Goal: Navigation & Orientation: Find specific page/section

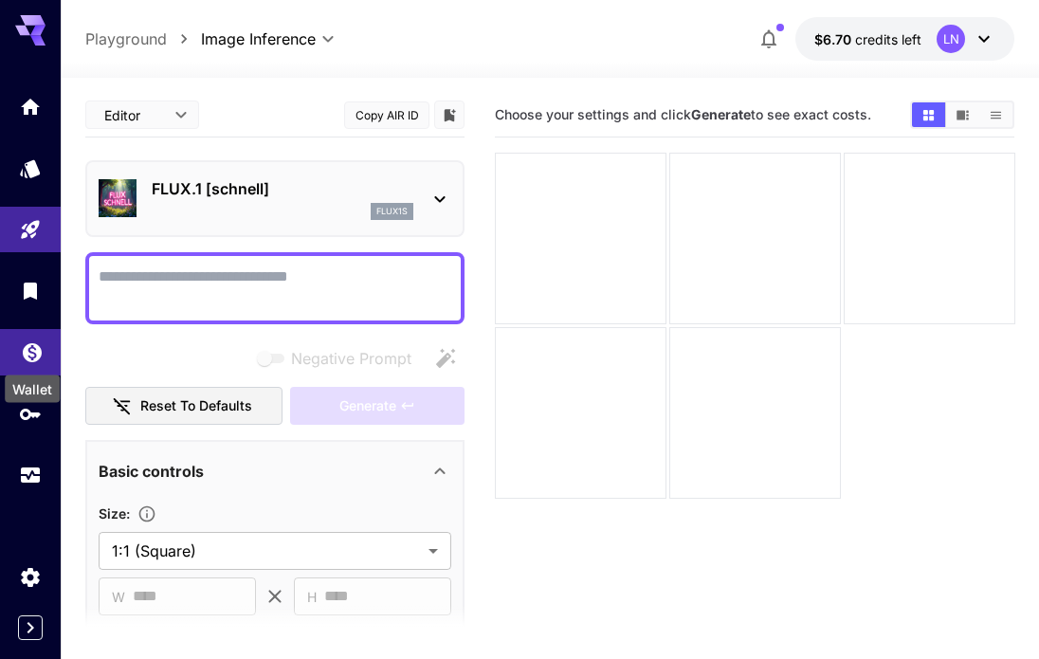
click at [30, 355] on icon "Wallet" at bounding box center [32, 347] width 23 height 23
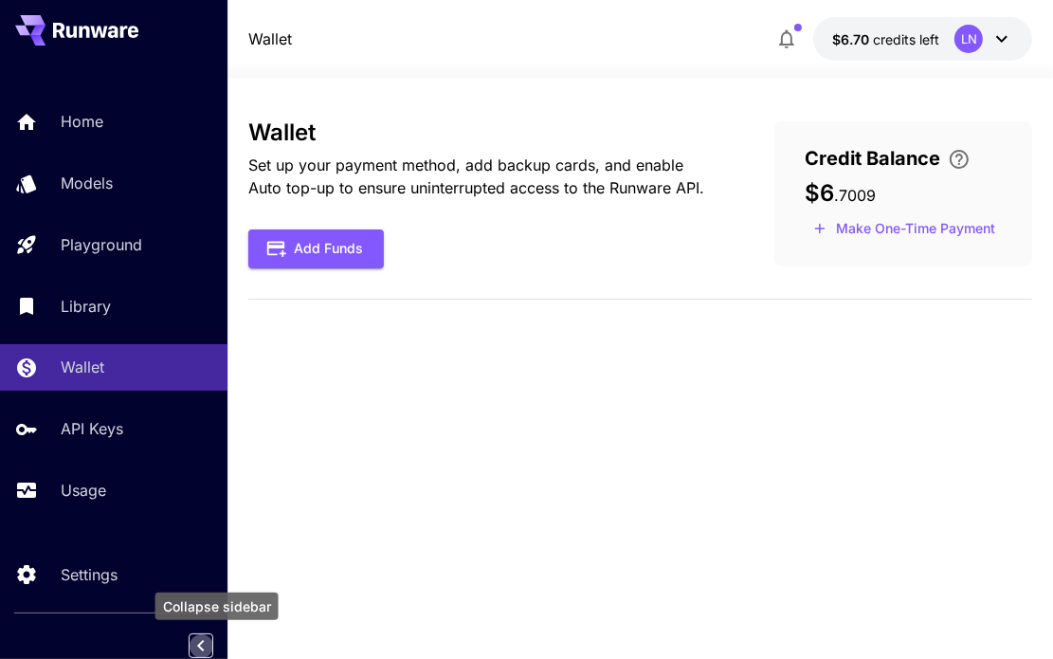
click at [198, 654] on icon "Collapse sidebar" at bounding box center [201, 645] width 23 height 23
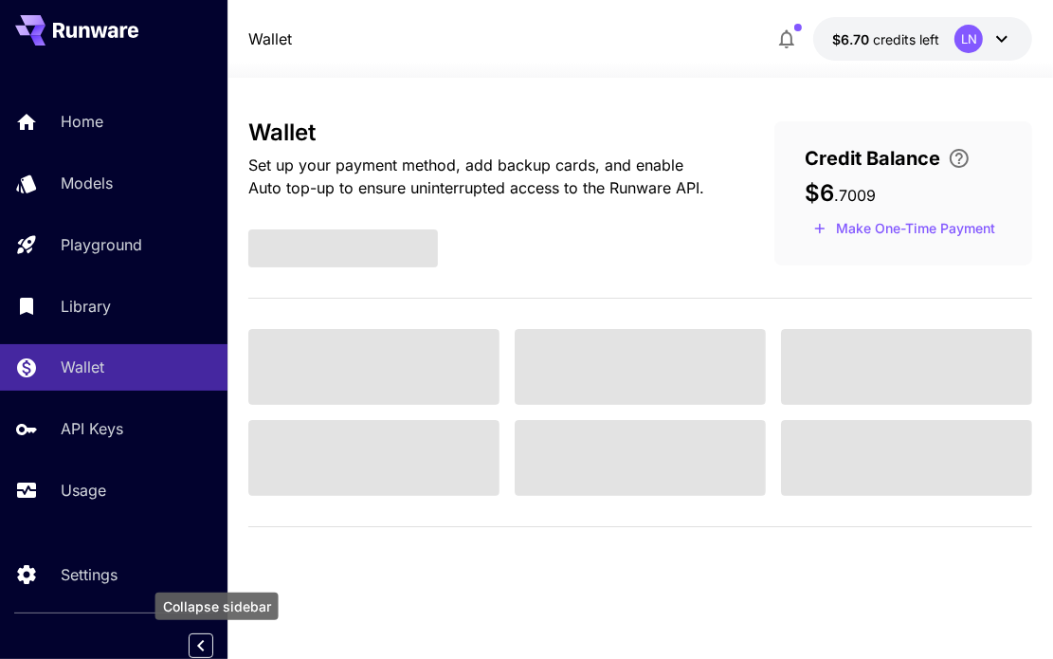
click at [201, 640] on icon "Collapse sidebar" at bounding box center [201, 645] width 23 height 23
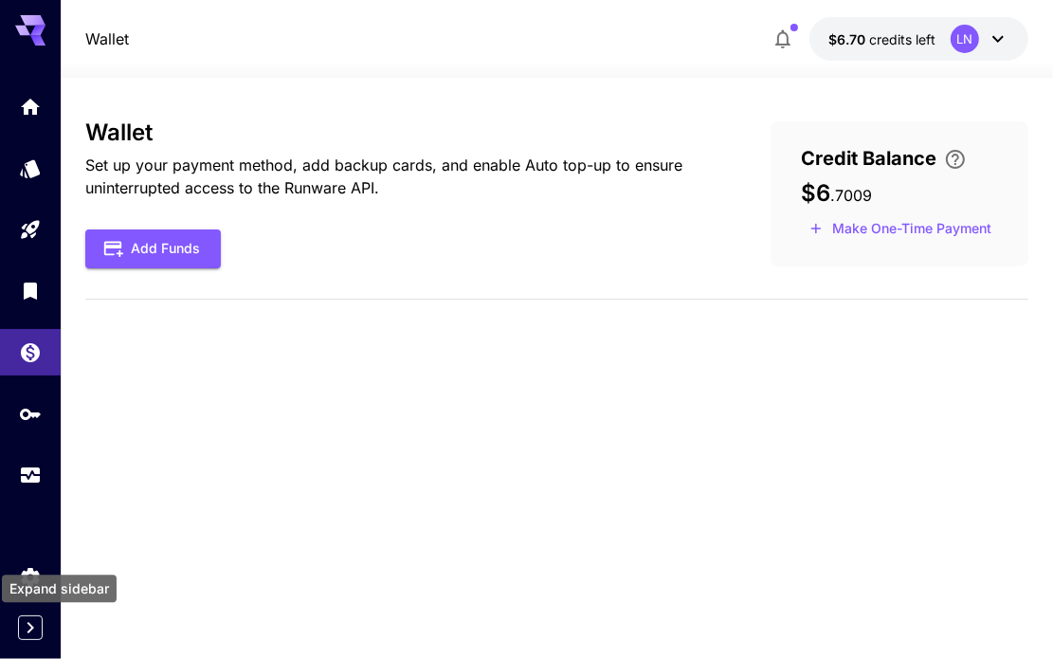
click at [31, 634] on icon "Expand sidebar" at bounding box center [30, 627] width 23 height 23
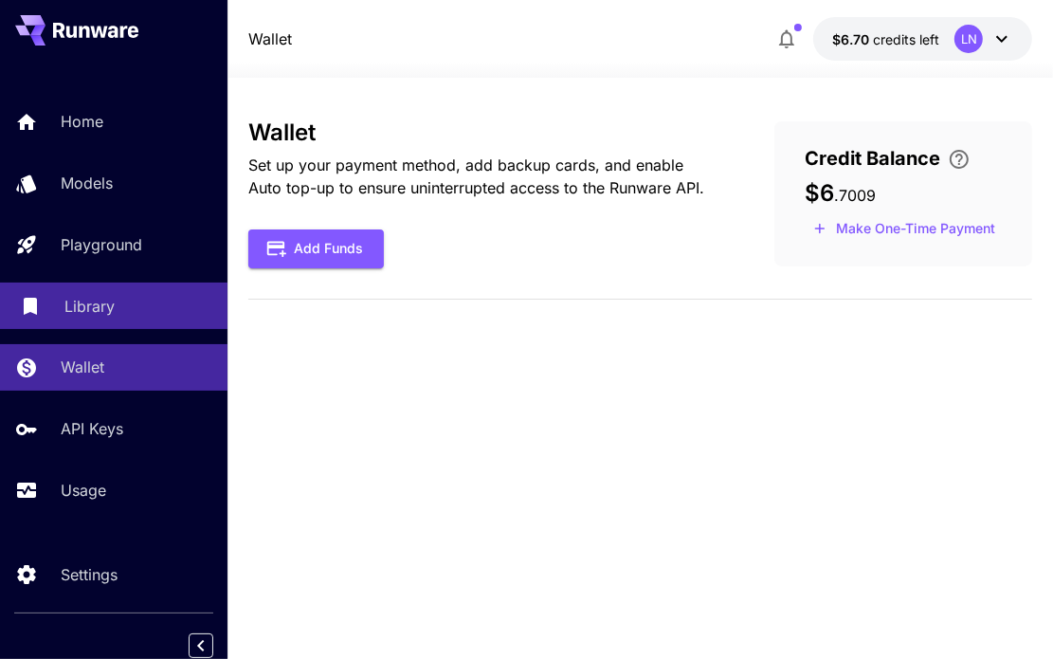
click at [163, 318] on div "Library" at bounding box center [138, 306] width 148 height 23
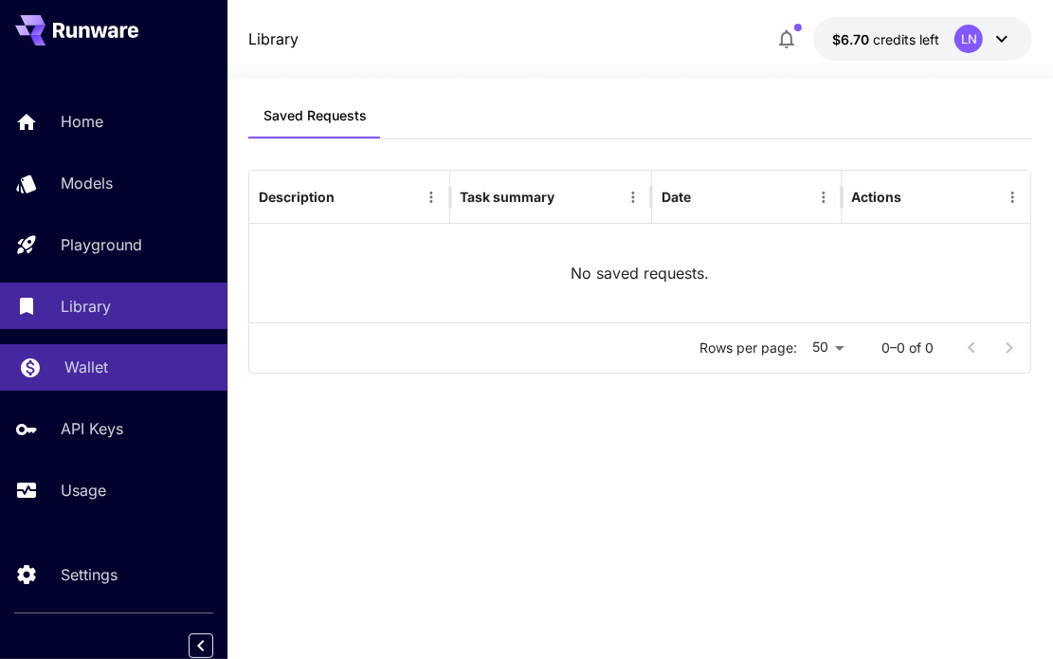
click at [97, 367] on p "Wallet" at bounding box center [86, 366] width 44 height 23
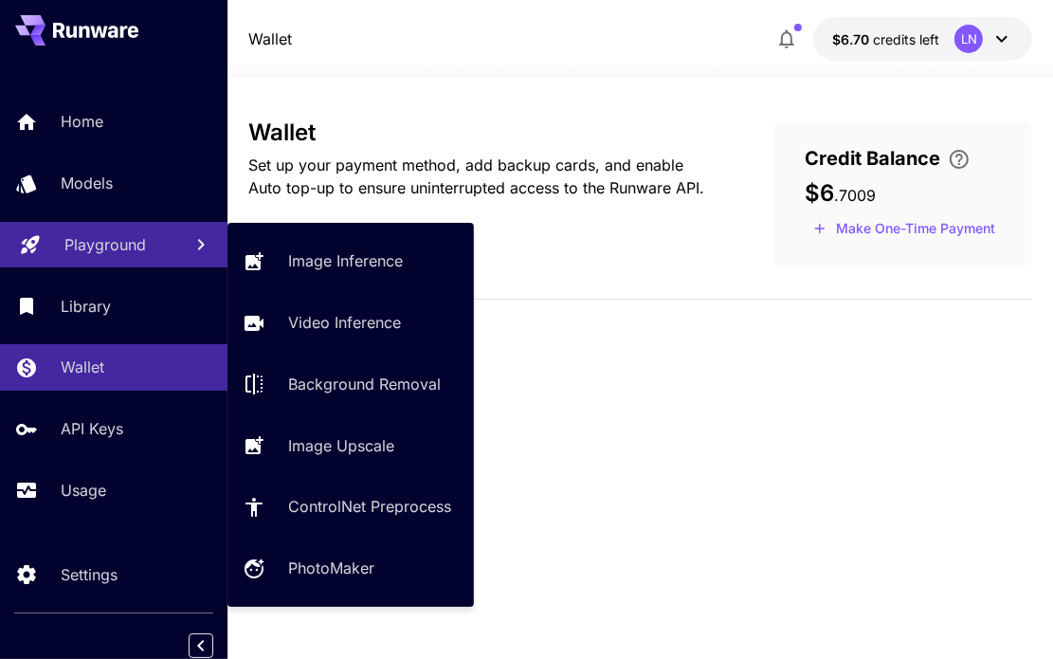
click at [96, 245] on p "Playground" at bounding box center [105, 244] width 82 height 23
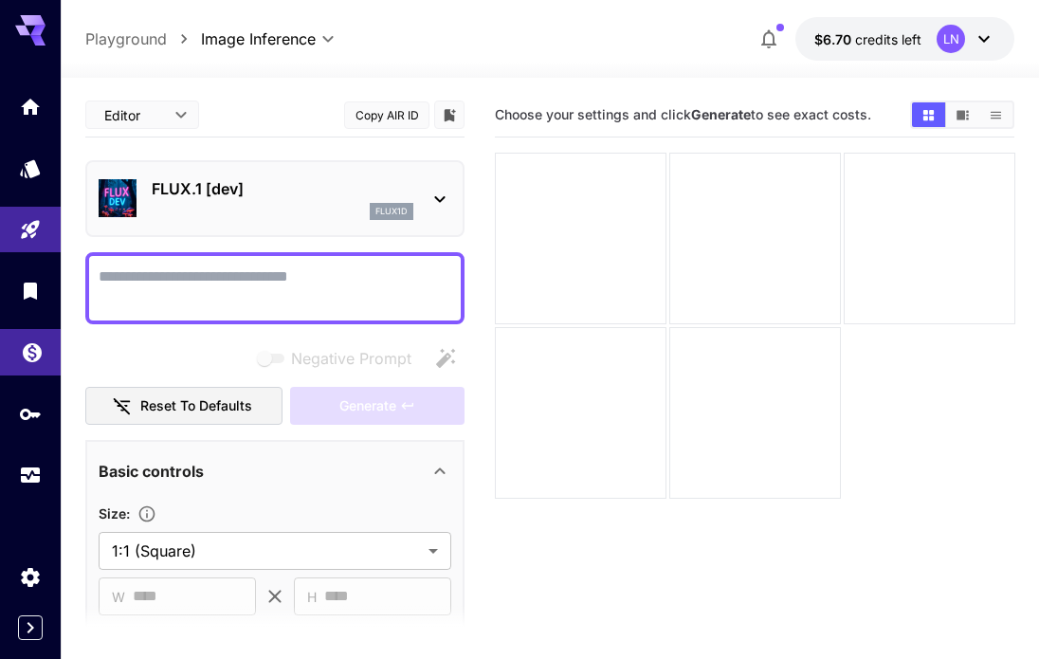
click at [34, 367] on link at bounding box center [30, 352] width 61 height 46
